Goal: Find specific page/section: Find specific page/section

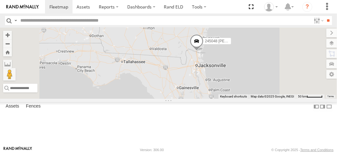
click at [204, 51] on span at bounding box center [197, 42] width 14 height 17
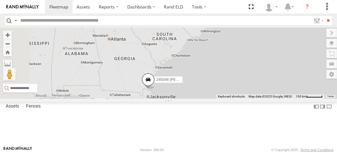
drag, startPoint x: 235, startPoint y: 104, endPoint x: 289, endPoint y: 32, distance: 90.1
click at [288, 32] on div "245048 [PERSON_NAME]" at bounding box center [168, 63] width 337 height 71
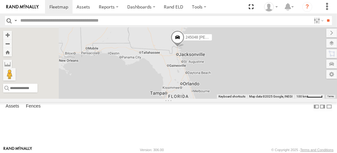
click at [0, 0] on span at bounding box center [0, 0] width 0 height 0
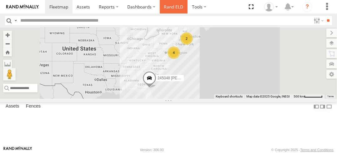
click at [177, 8] on link "Rand ELD" at bounding box center [174, 6] width 28 height 13
